Goal: Information Seeking & Learning: Understand process/instructions

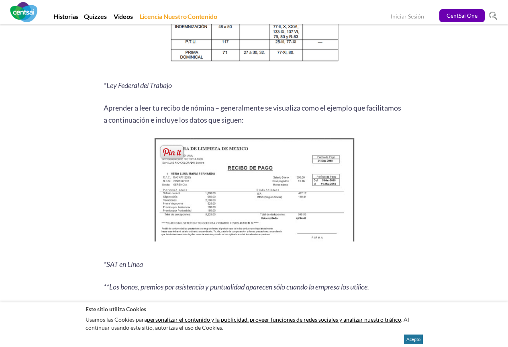
scroll to position [1005, 0]
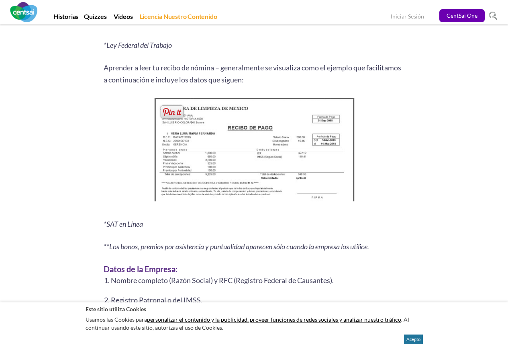
click at [248, 160] on img at bounding box center [254, 152] width 206 height 112
click at [235, 157] on img at bounding box center [254, 152] width 206 height 112
click at [170, 111] on span at bounding box center [172, 112] width 26 height 16
click at [226, 199] on img at bounding box center [254, 152] width 206 height 112
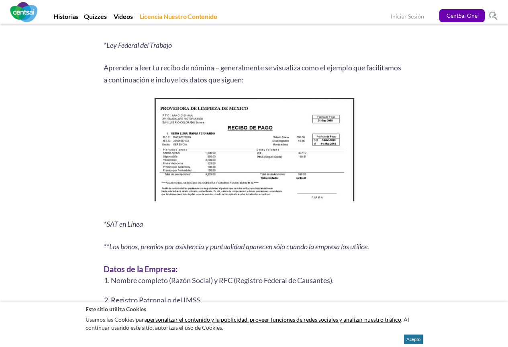
click at [424, 109] on div "Resumen de 6 segundos: [PERSON_NAME] leer tu recibo de nómina puede hacer la di…" at bounding box center [254, 262] width 470 height 2217
drag, startPoint x: 236, startPoint y: 180, endPoint x: 430, endPoint y: 168, distance: 194.5
click at [430, 168] on div "Resumen de 6 segundos: [PERSON_NAME] leer tu recibo de nómina puede hacer la di…" at bounding box center [254, 262] width 470 height 2217
drag, startPoint x: 213, startPoint y: 282, endPoint x: 244, endPoint y: 281, distance: 30.1
click at [244, 282] on li "Nombre completo (Razón Social) y RFC (Registro Federal de Causantes)." at bounding box center [258, 280] width 294 height 10
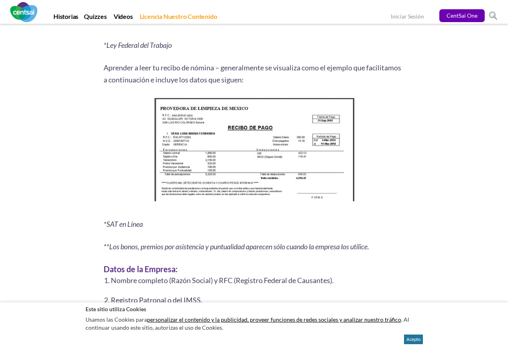
click at [244, 266] on h3 "Datos de la Empresa:" at bounding box center [254, 269] width 301 height 12
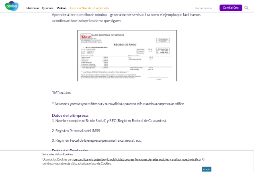
scroll to position [1045, 0]
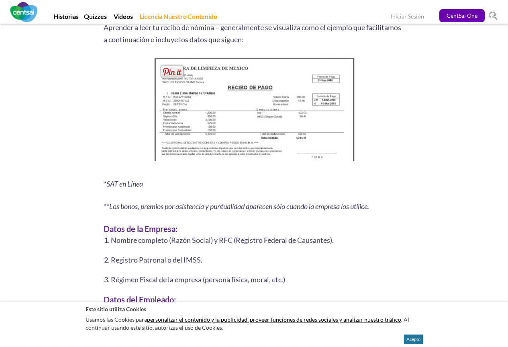
click at [271, 131] on img at bounding box center [254, 111] width 206 height 112
click at [271, 133] on img at bounding box center [254, 111] width 206 height 112
click at [244, 117] on img at bounding box center [254, 111] width 206 height 112
click at [246, 117] on img at bounding box center [254, 111] width 206 height 112
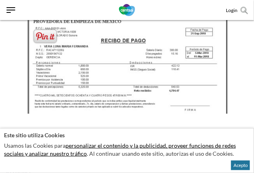
scroll to position [1085, 0]
